Goal: Task Accomplishment & Management: Use online tool/utility

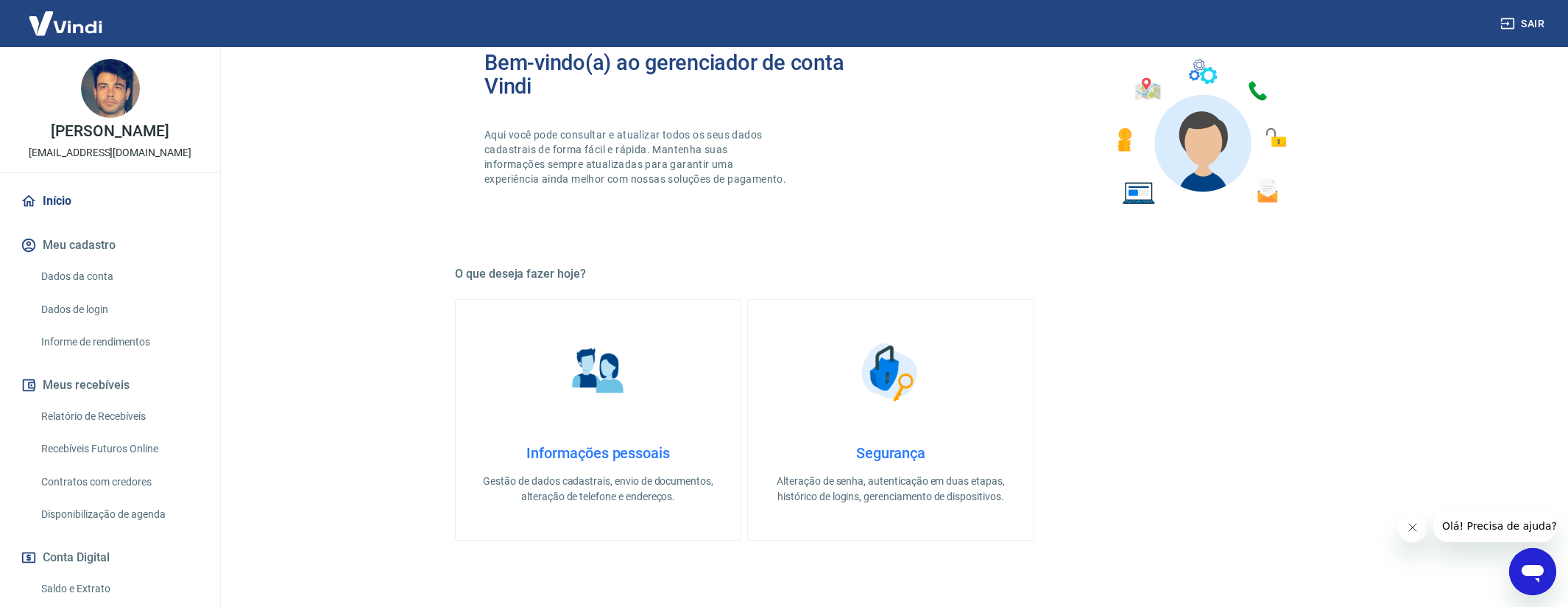
scroll to position [62, 0]
click at [98, 579] on link "Saldo e Extrato" at bounding box center [118, 589] width 167 height 30
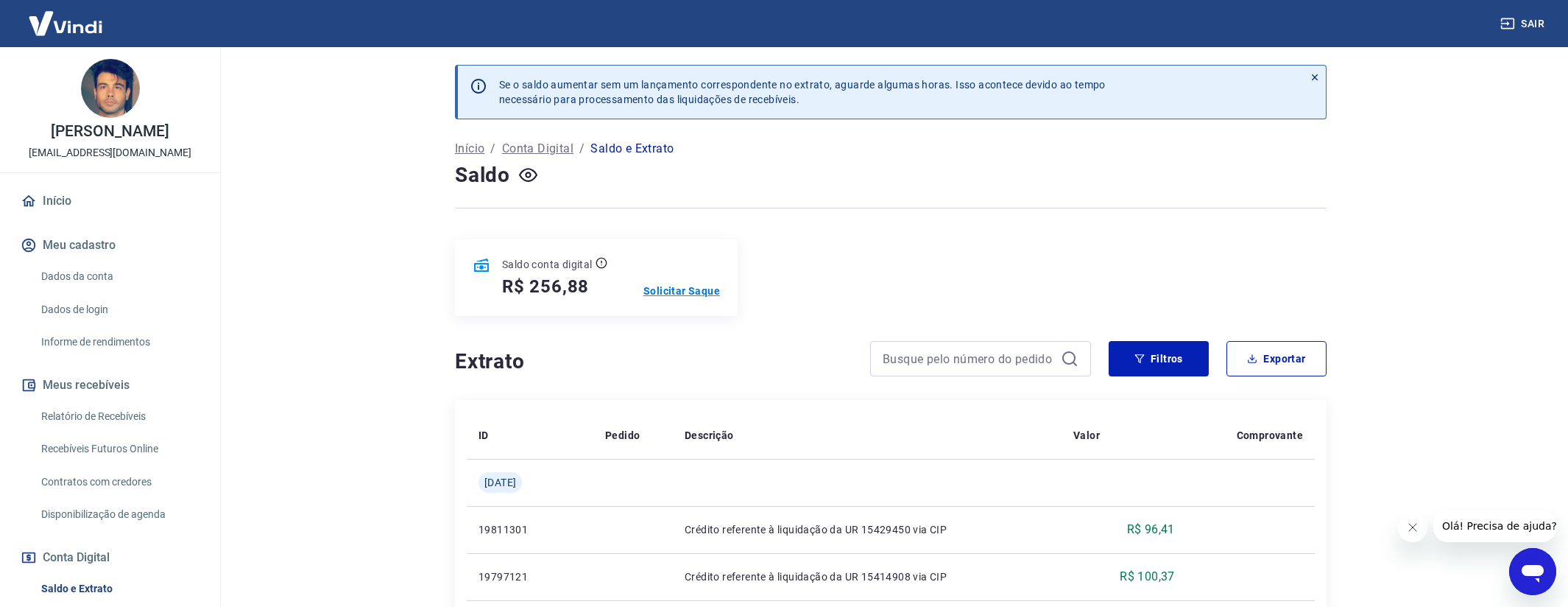
click at [685, 291] on p "Solicitar Saque" at bounding box center [682, 291] width 77 height 15
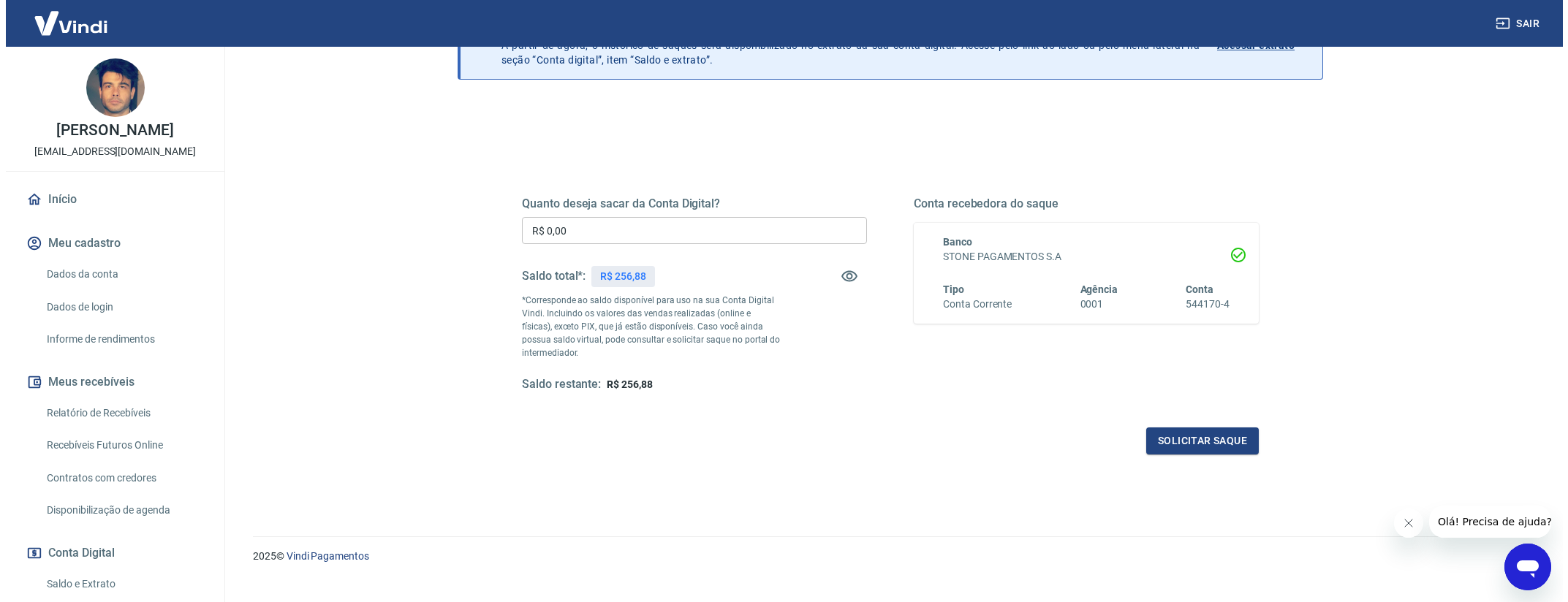
scroll to position [122, 0]
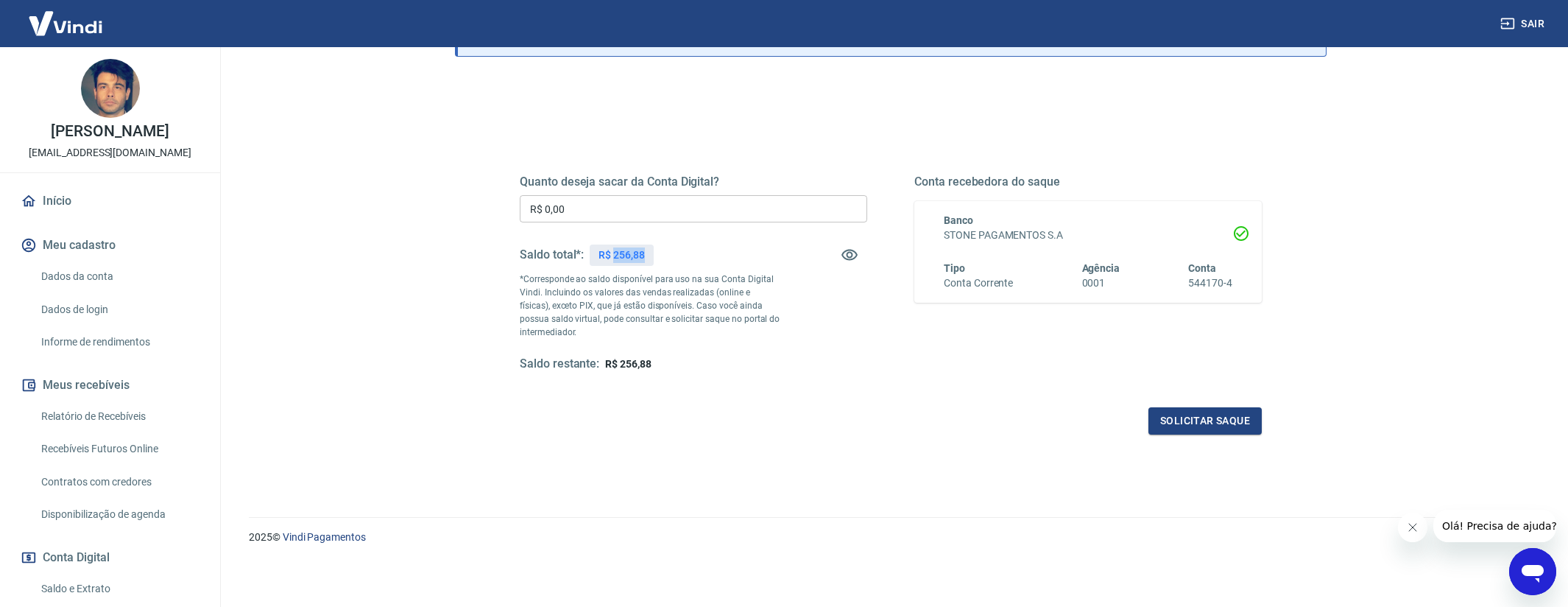
drag, startPoint x: 615, startPoint y: 255, endPoint x: 647, endPoint y: 250, distance: 32.4
click at [647, 252] on div "R$ 256,88" at bounding box center [622, 255] width 64 height 22
copy p "256,88"
click at [621, 216] on input "R$ 0,00" at bounding box center [693, 208] width 347 height 28
paste input "text"
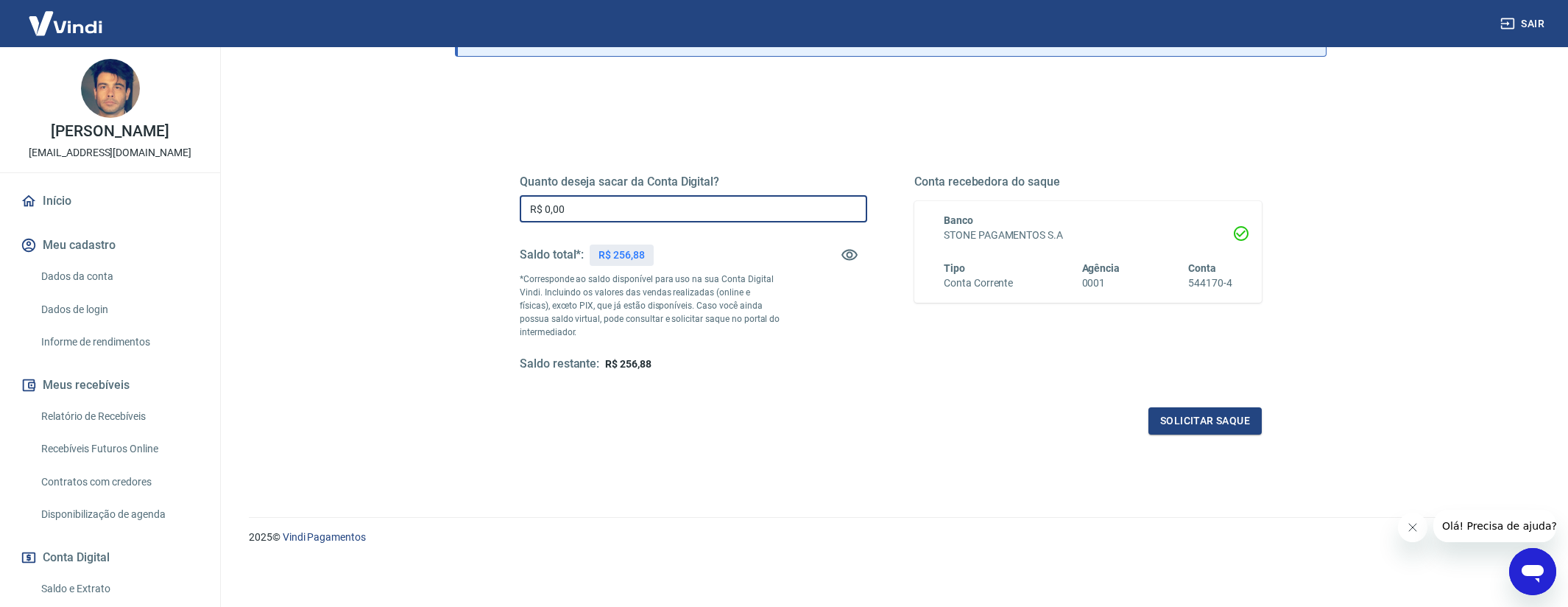
drag, startPoint x: 572, startPoint y: 211, endPoint x: 525, endPoint y: 213, distance: 47.0
click at [525, 212] on input "R$ 0,00" at bounding box center [693, 208] width 347 height 28
paste input "256,88"
type input "R$ 256,88"
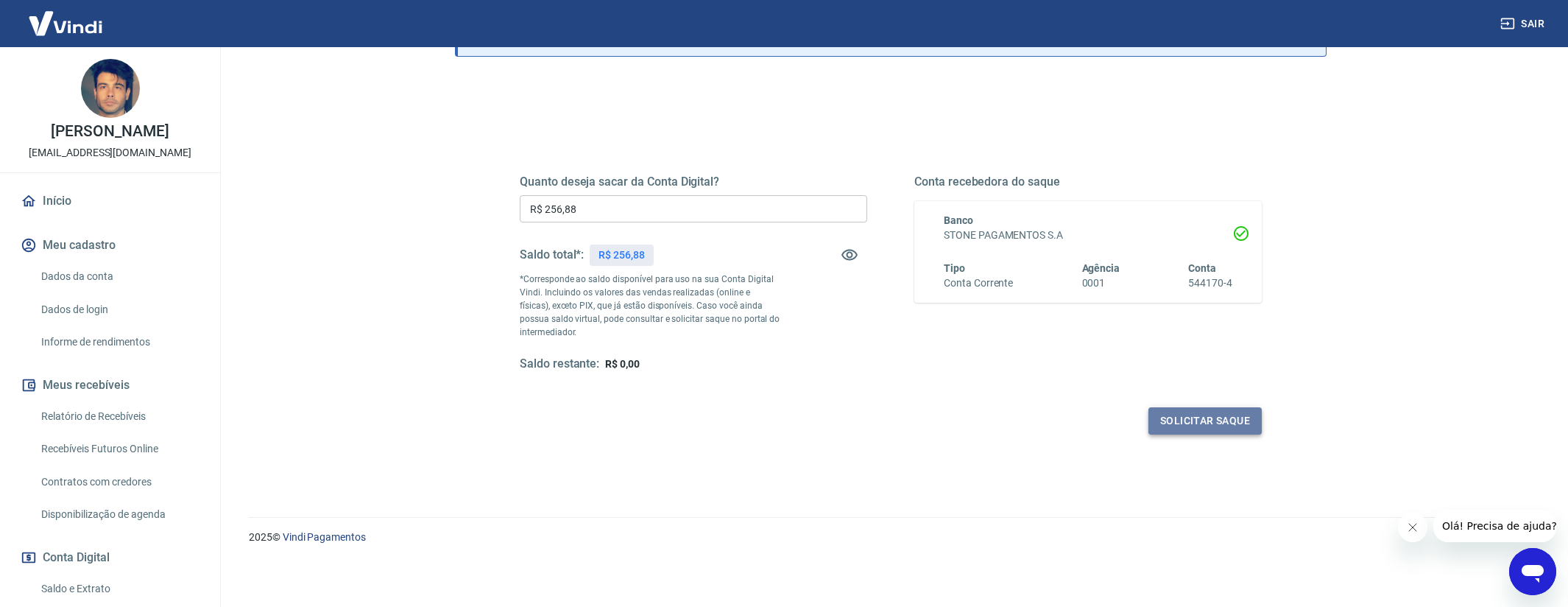
click at [1187, 419] on button "Solicitar saque" at bounding box center [1205, 420] width 113 height 28
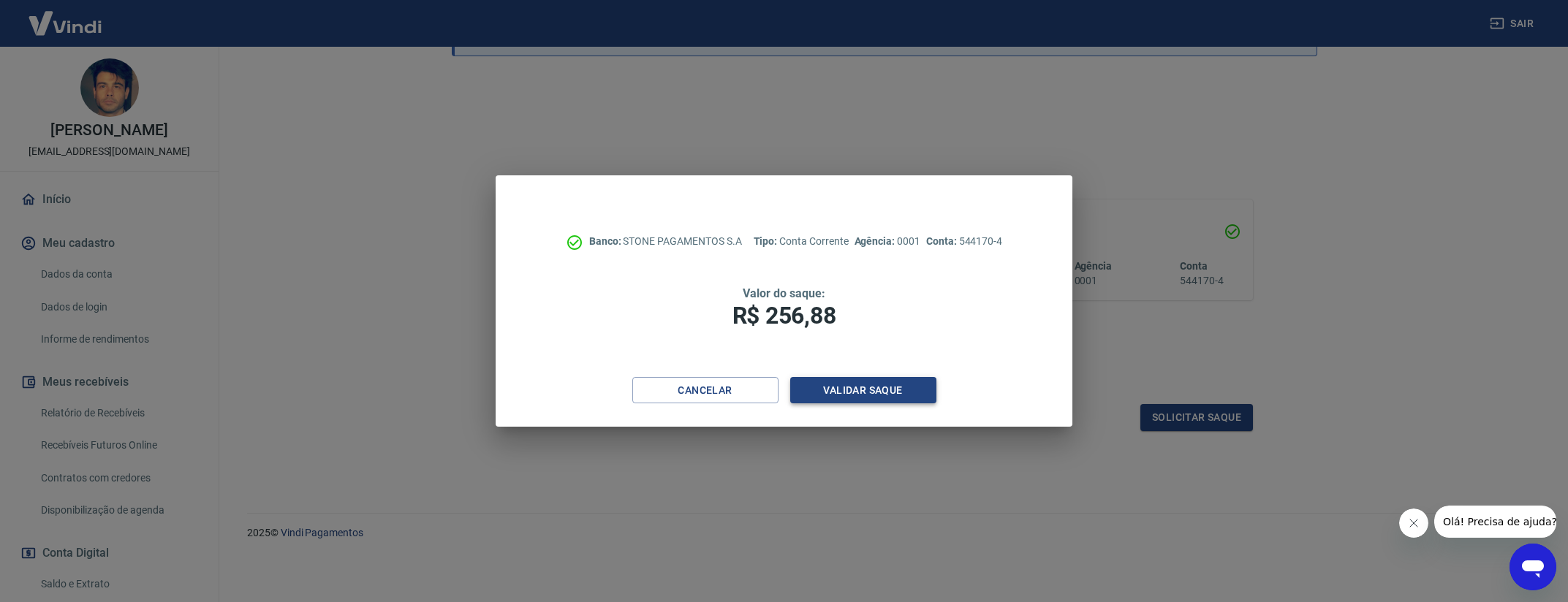
click at [833, 387] on button "Validar saque" at bounding box center [863, 390] width 146 height 27
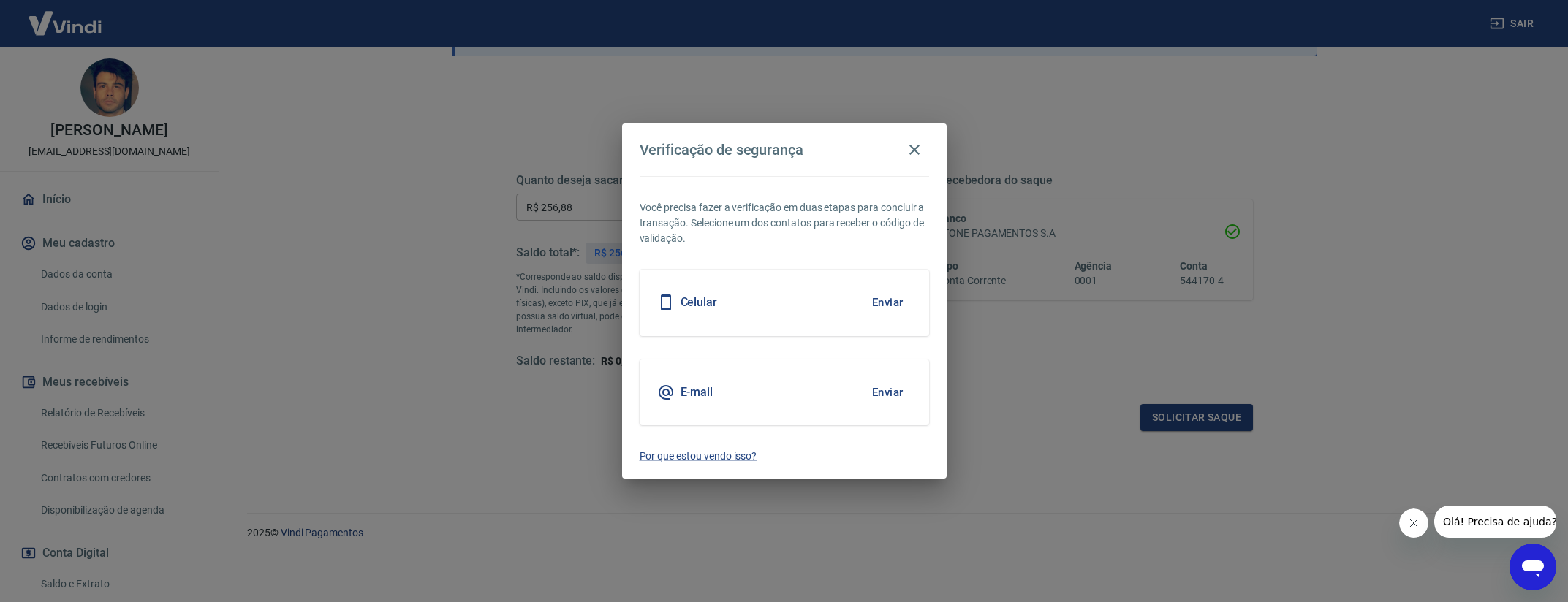
click at [886, 300] on button "Enviar" at bounding box center [887, 302] width 47 height 31
click at [887, 303] on body "Sair Clayton Marques da Silva claytonpc10@gmail.com Início Meu cadastro Dados d…" at bounding box center [784, 180] width 1568 height 602
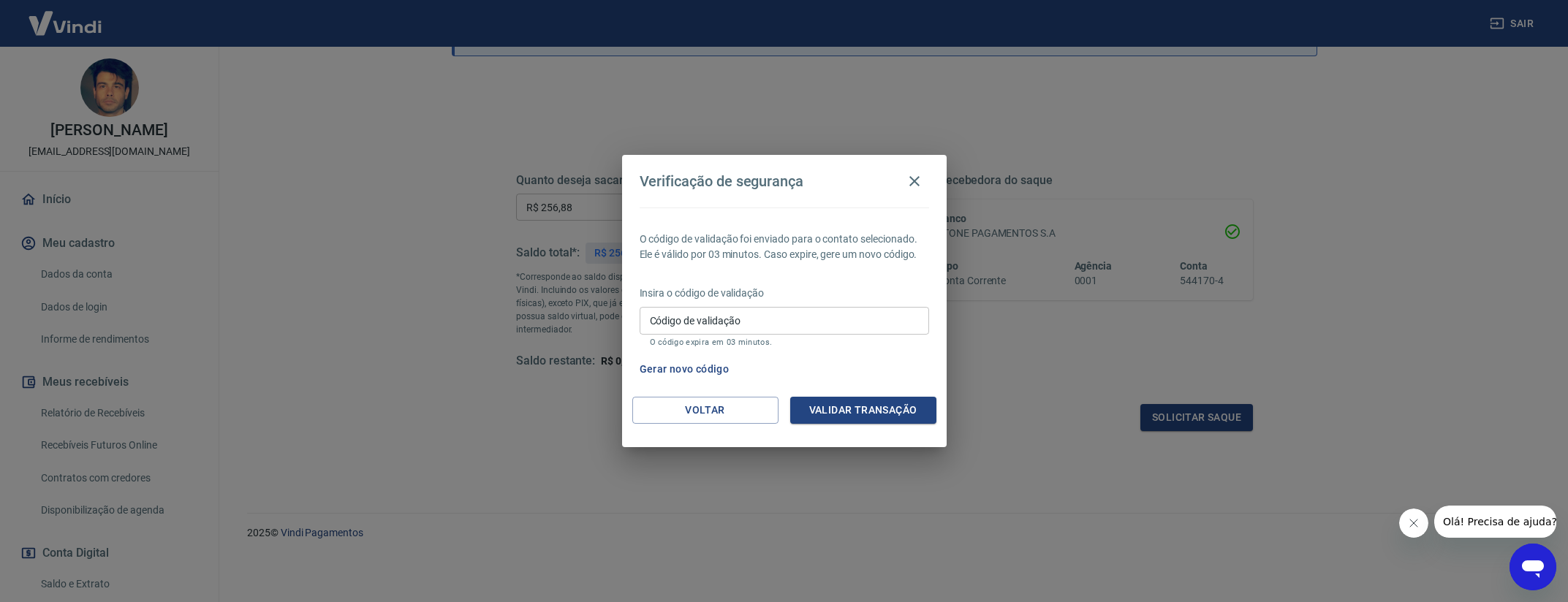
click at [807, 327] on input "Código de validação" at bounding box center [784, 320] width 290 height 27
click at [734, 322] on input "Código de validação" at bounding box center [784, 320] width 290 height 27
type input "663802"
click at [835, 407] on button "Validar transação" at bounding box center [863, 410] width 146 height 27
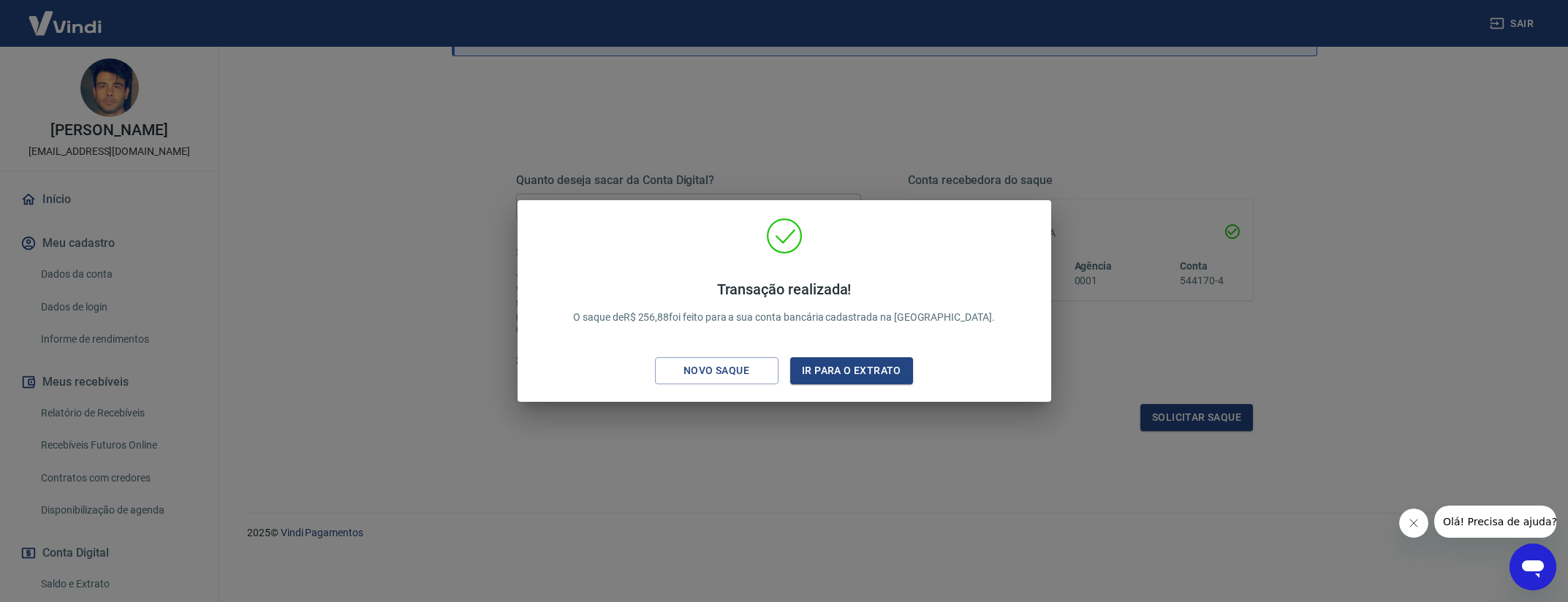
click at [1047, 134] on div "Transação realizada! O saque de R$ 256,88 foi feito para a sua conta bancária c…" at bounding box center [784, 301] width 1568 height 602
